Goal: Task Accomplishment & Management: Manage account settings

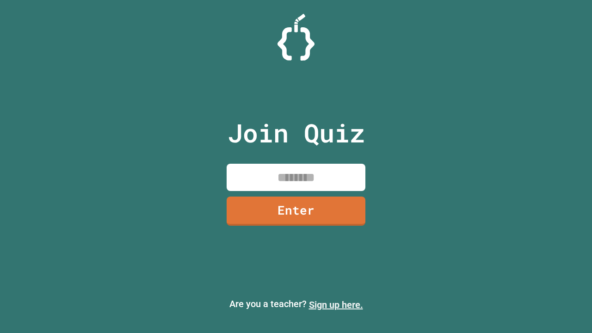
click at [336, 305] on link "Sign up here." at bounding box center [336, 304] width 54 height 11
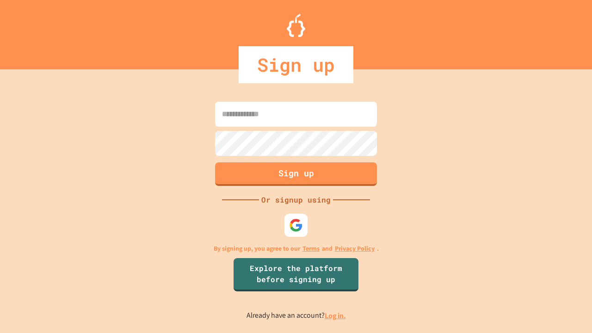
click at [336, 316] on link "Log in." at bounding box center [335, 316] width 21 height 10
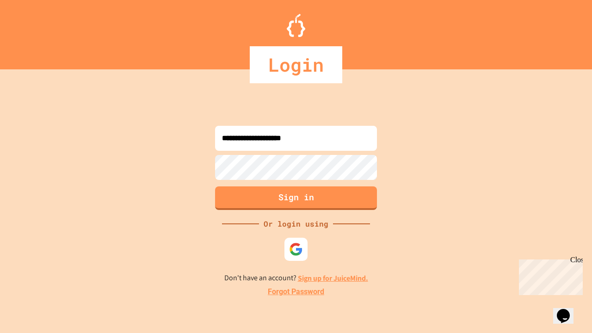
type input "**********"
